Goal: Task Accomplishment & Management: Manage account settings

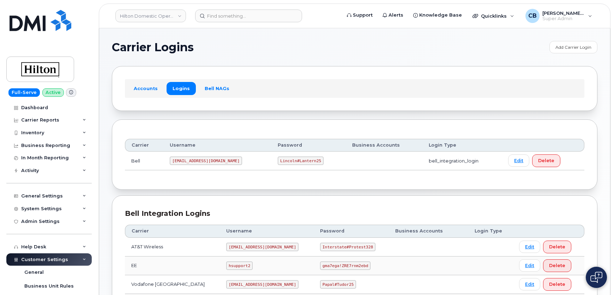
scroll to position [64, 0]
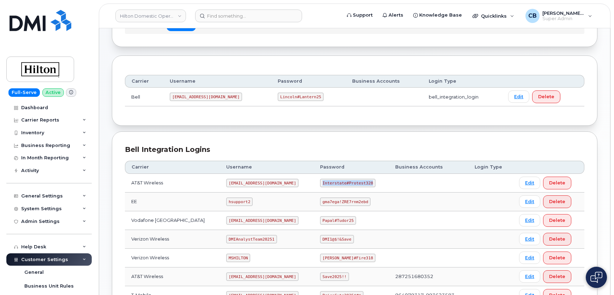
drag, startPoint x: 364, startPoint y: 181, endPoint x: 317, endPoint y: 181, distance: 46.3
click at [320, 181] on code "Interstate#Protest328" at bounding box center [347, 183] width 55 height 8
drag, startPoint x: 263, startPoint y: 180, endPoint x: 220, endPoint y: 180, distance: 42.4
click at [226, 180] on code "[EMAIL_ADDRESS][DOMAIN_NAME]" at bounding box center [262, 183] width 72 height 8
copy code "[EMAIL_ADDRESS][DOMAIN_NAME]"
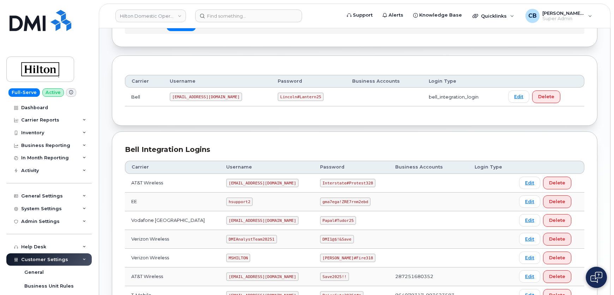
click at [155, 184] on td "AT&T Wireless" at bounding box center [172, 183] width 95 height 19
drag, startPoint x: 363, startPoint y: 180, endPoint x: 317, endPoint y: 180, distance: 45.2
click at [320, 180] on code "Interstate#Protest328" at bounding box center [347, 183] width 55 height 8
copy code "Interstate#Protest328"
